Goal: Check status: Check status

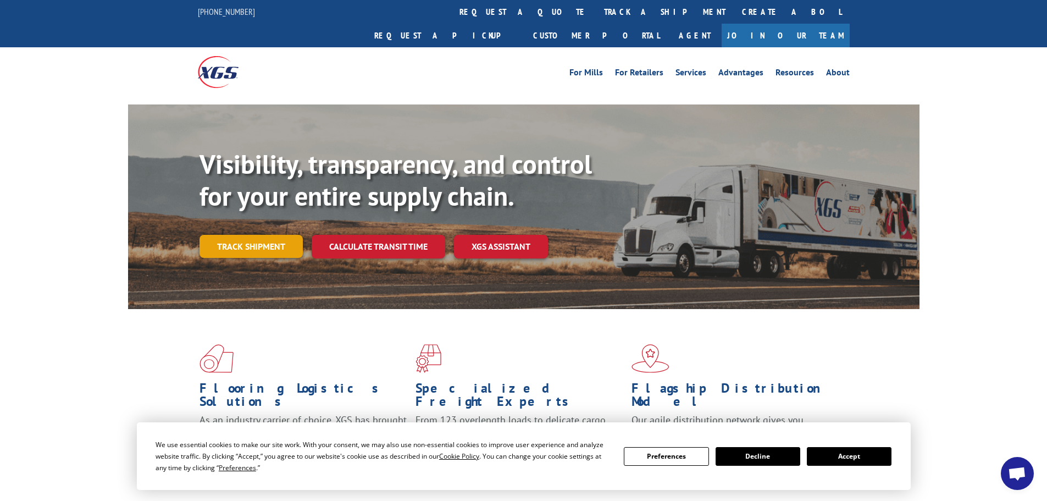
click at [252, 235] on link "Track shipment" at bounding box center [250, 246] width 103 height 23
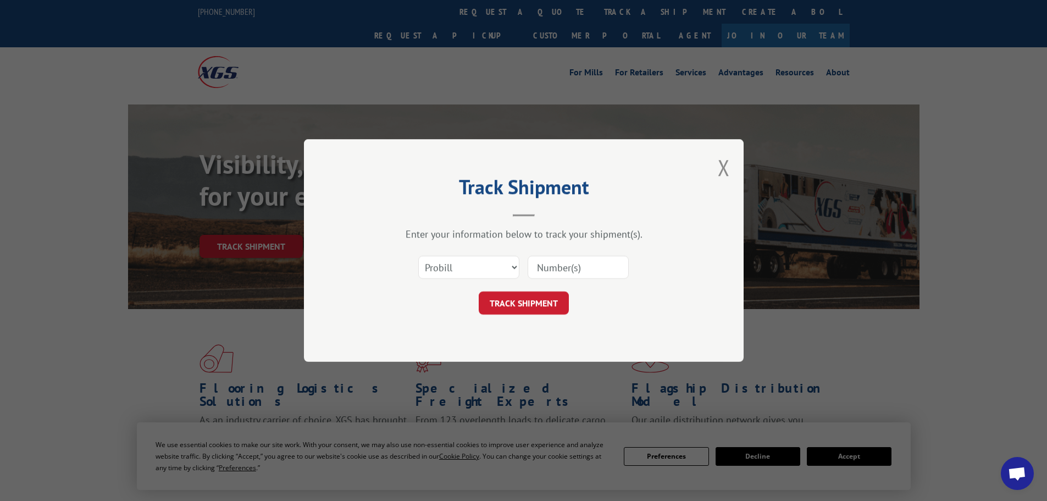
click at [572, 262] on input at bounding box center [578, 267] width 101 height 23
paste input "17517563"
type input "17517563"
click at [517, 301] on button "TRACK SHIPMENT" at bounding box center [524, 302] width 90 height 23
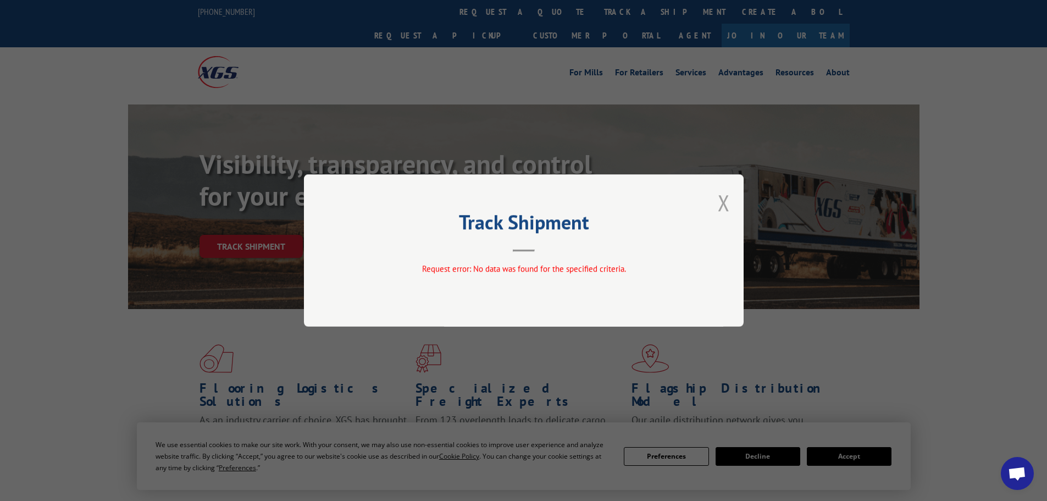
click at [725, 206] on button "Close modal" at bounding box center [724, 202] width 12 height 29
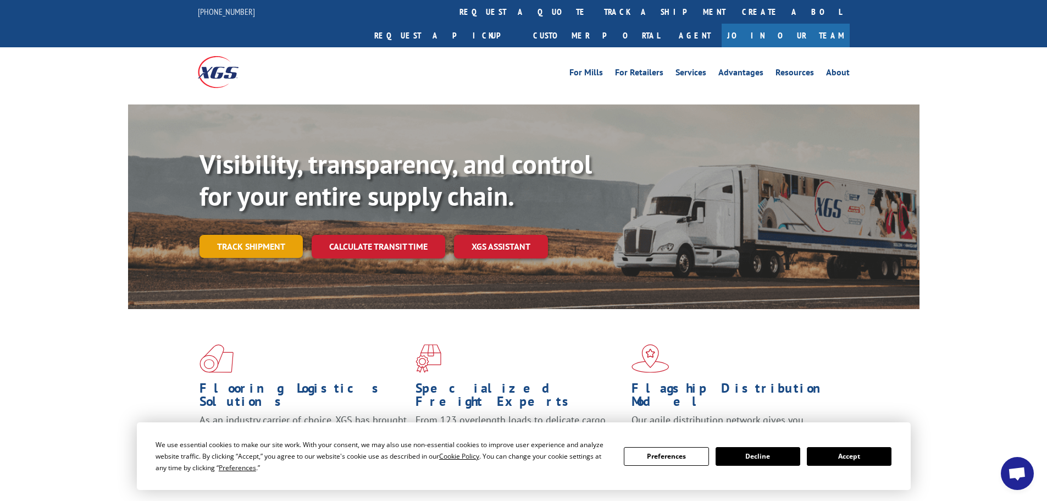
click at [263, 235] on link "Track shipment" at bounding box center [250, 246] width 103 height 23
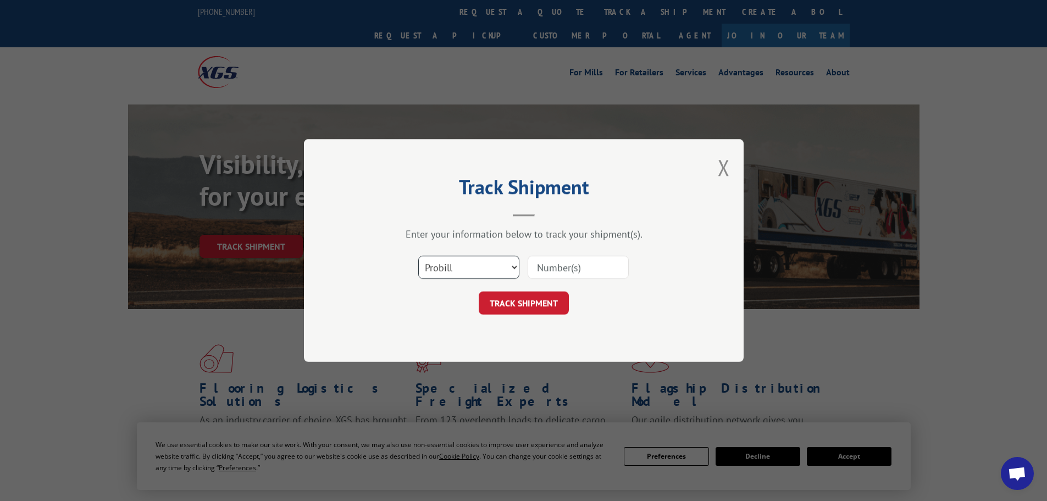
click at [479, 269] on select "Select category... Probill BOL PO" at bounding box center [468, 267] width 101 height 23
select select "bol"
click at [418, 256] on select "Select category... Probill BOL PO" at bounding box center [468, 267] width 101 height 23
click at [600, 268] on input at bounding box center [578, 267] width 101 height 23
paste input "17517563"
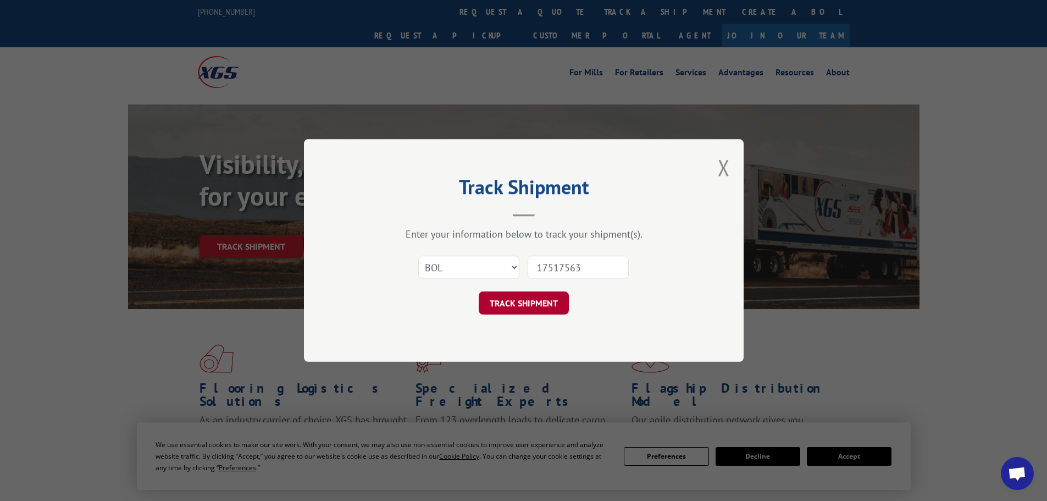
type input "17517563"
click at [517, 301] on button "TRACK SHIPMENT" at bounding box center [524, 302] width 90 height 23
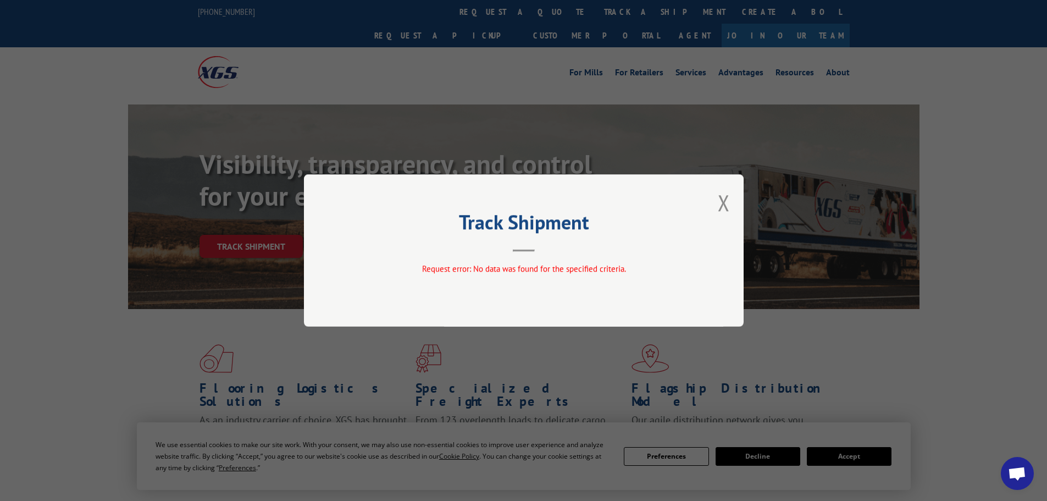
drag, startPoint x: 728, startPoint y: 202, endPoint x: 722, endPoint y: 203, distance: 6.1
click at [726, 202] on button "Close modal" at bounding box center [724, 202] width 12 height 29
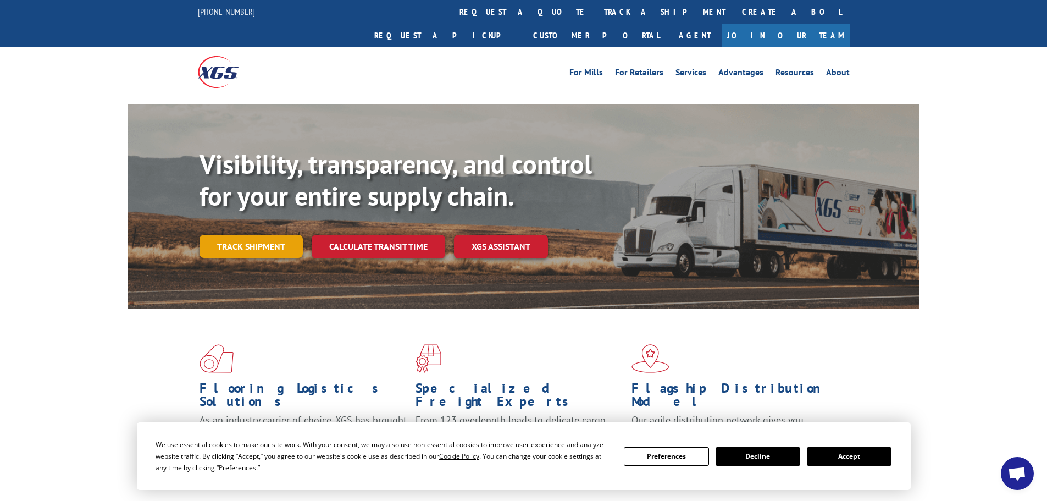
click at [277, 235] on link "Track shipment" at bounding box center [250, 246] width 103 height 23
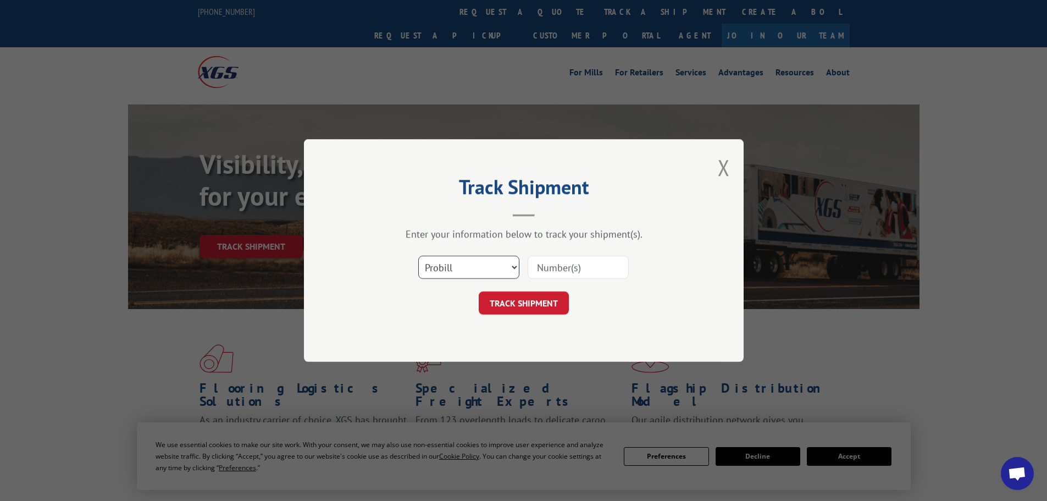
click at [489, 263] on select "Select category... Probill BOL PO" at bounding box center [468, 267] width 101 height 23
select select "bol"
click at [418, 256] on select "Select category... Probill BOL PO" at bounding box center [468, 267] width 101 height 23
click at [538, 268] on input at bounding box center [578, 267] width 101 height 23
paste input "5254247"
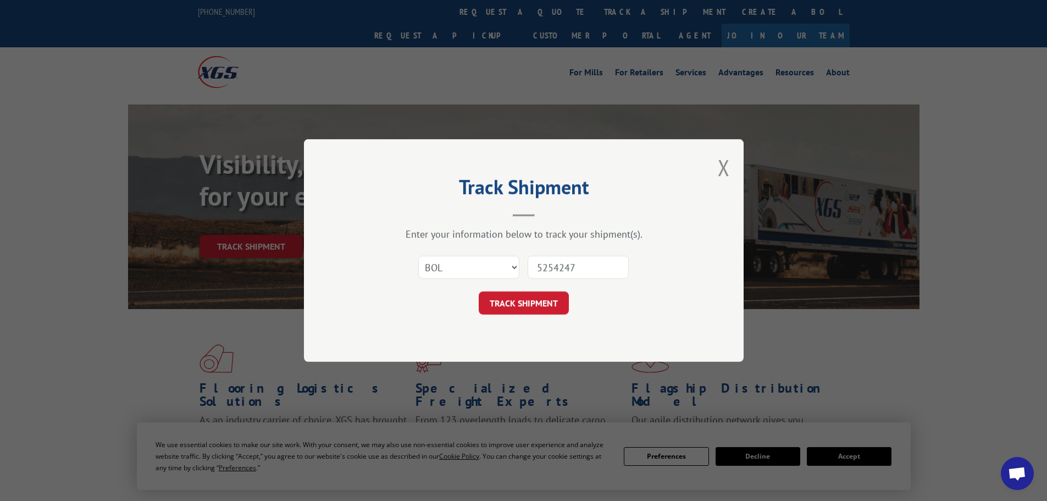
type input "5254247"
drag, startPoint x: 611, startPoint y: 291, endPoint x: 576, endPoint y: 294, distance: 34.7
click at [611, 292] on div "TRACK SHIPMENT" at bounding box center [524, 302] width 330 height 23
click at [526, 297] on button "TRACK SHIPMENT" at bounding box center [524, 302] width 90 height 23
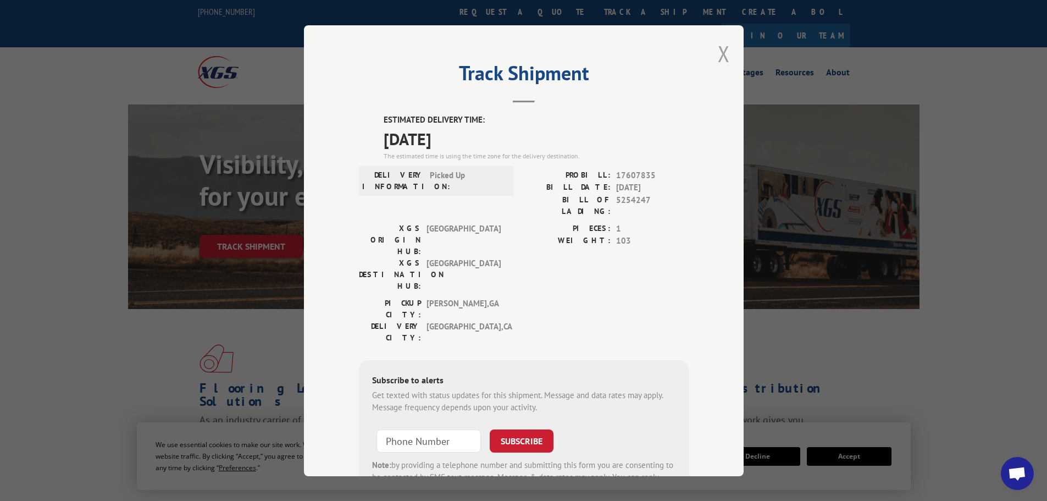
click at [723, 53] on button "Close modal" at bounding box center [724, 53] width 12 height 29
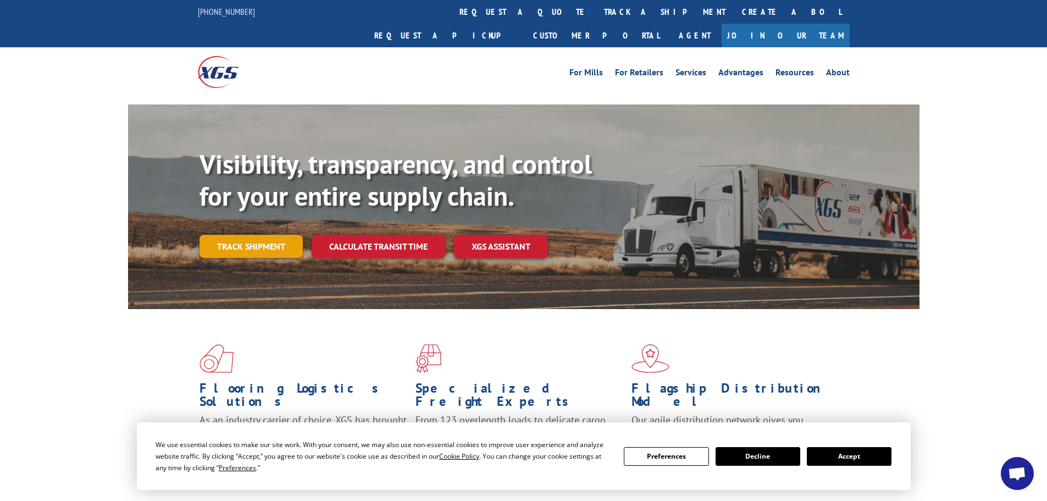
click at [273, 235] on link "Track shipment" at bounding box center [250, 246] width 103 height 23
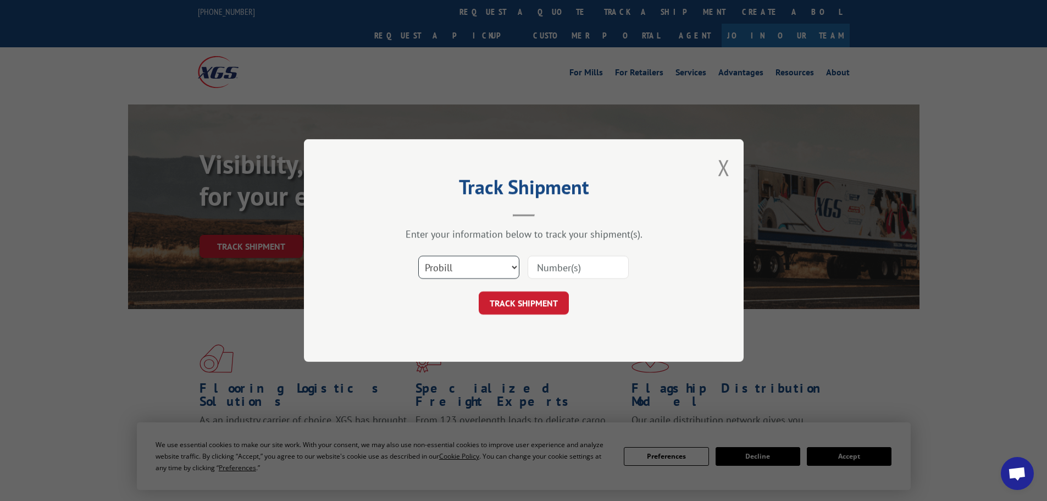
drag, startPoint x: 474, startPoint y: 256, endPoint x: 468, endPoint y: 278, distance: 22.4
click at [472, 260] on select "Select category... Probill BOL PO" at bounding box center [468, 267] width 101 height 23
select select "bol"
click at [418, 256] on select "Select category... Probill BOL PO" at bounding box center [468, 267] width 101 height 23
click at [538, 269] on input at bounding box center [578, 267] width 101 height 23
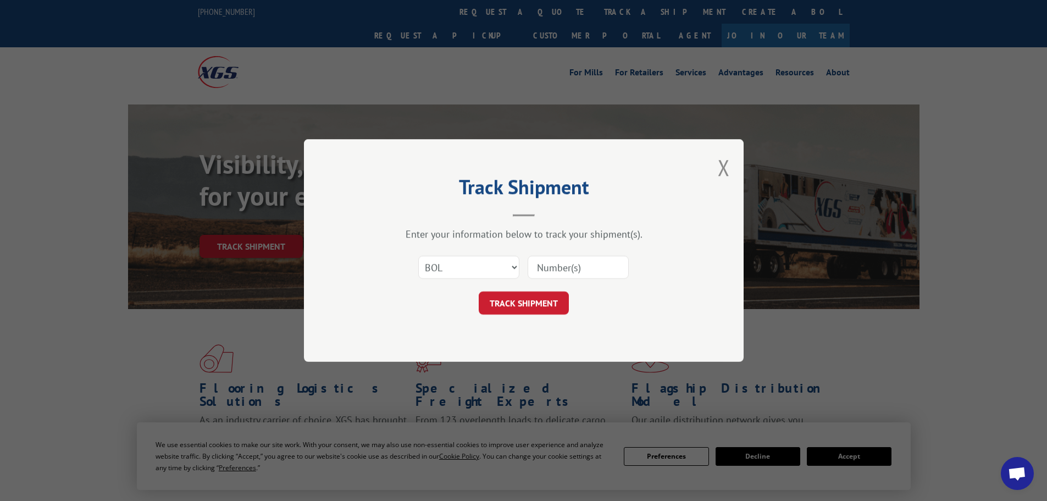
paste input "5270346"
type input "5270346"
click at [529, 302] on button "TRACK SHIPMENT" at bounding box center [524, 302] width 90 height 23
